Goal: Task Accomplishment & Management: Use online tool/utility

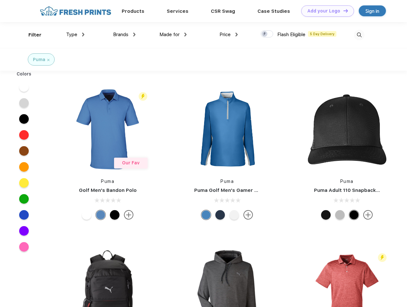
click at [325, 11] on link "Add your Logo Design Tool" at bounding box center [327, 10] width 53 height 11
click at [0, 0] on div "Design Tool" at bounding box center [0, 0] width 0 height 0
click at [343, 11] on link "Add your Logo Design Tool" at bounding box center [327, 10] width 53 height 11
click at [31, 35] on div "Filter" at bounding box center [34, 34] width 13 height 7
click at [75, 34] on span "Type" at bounding box center [71, 35] width 11 height 6
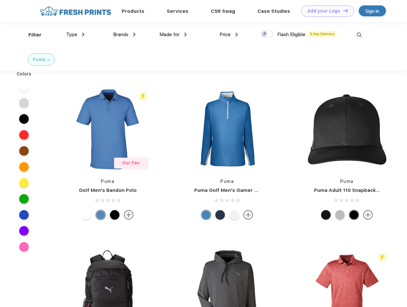
click at [124, 34] on span "Brands" at bounding box center [120, 35] width 15 height 6
click at [173, 34] on span "Made for" at bounding box center [169, 35] width 20 height 6
click at [229, 34] on span "Price" at bounding box center [224, 35] width 11 height 6
click at [267, 34] on div at bounding box center [267, 33] width 12 height 7
click at [265, 34] on input "checkbox" at bounding box center [263, 32] width 4 height 4
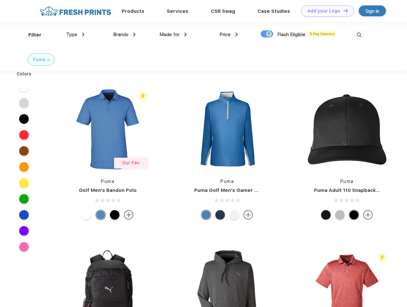
click at [359, 35] on img at bounding box center [359, 35] width 11 height 11
